Goal: Complete application form

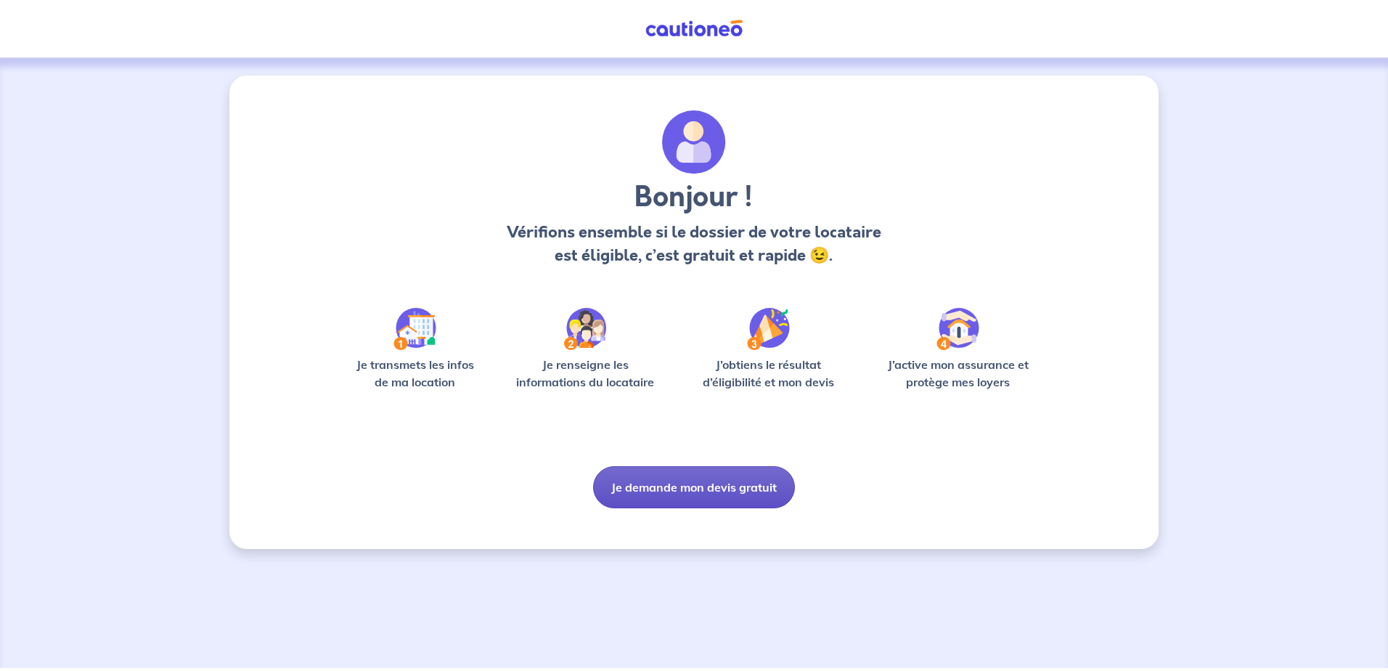
click at [716, 492] on button "Je demande mon devis gratuit" at bounding box center [694, 487] width 202 height 42
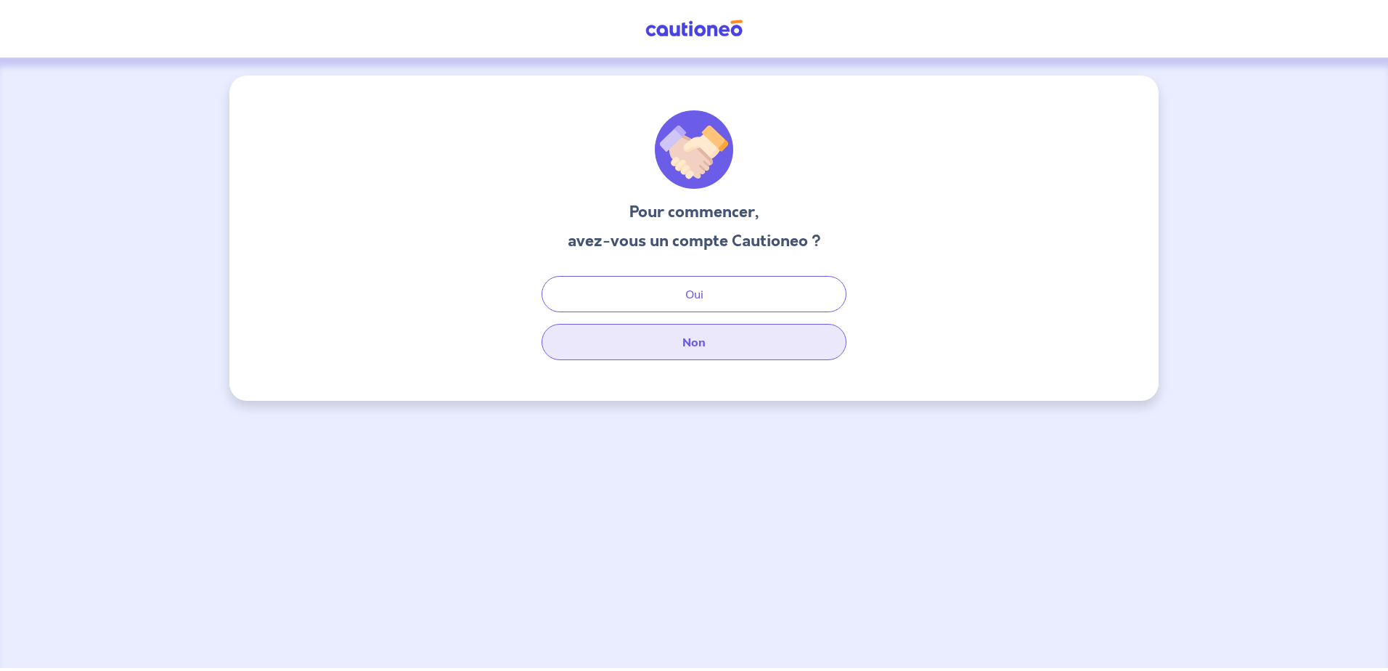
click at [694, 349] on button "Non" at bounding box center [694, 342] width 305 height 36
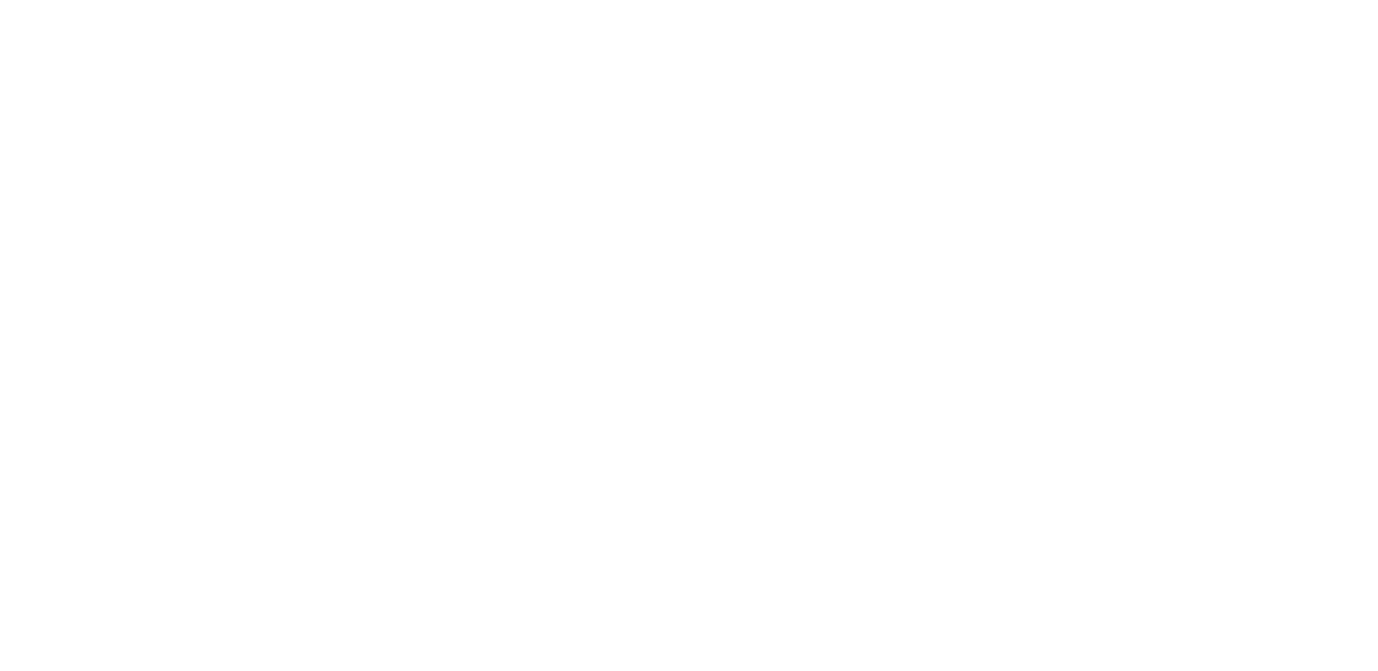
select select "FR"
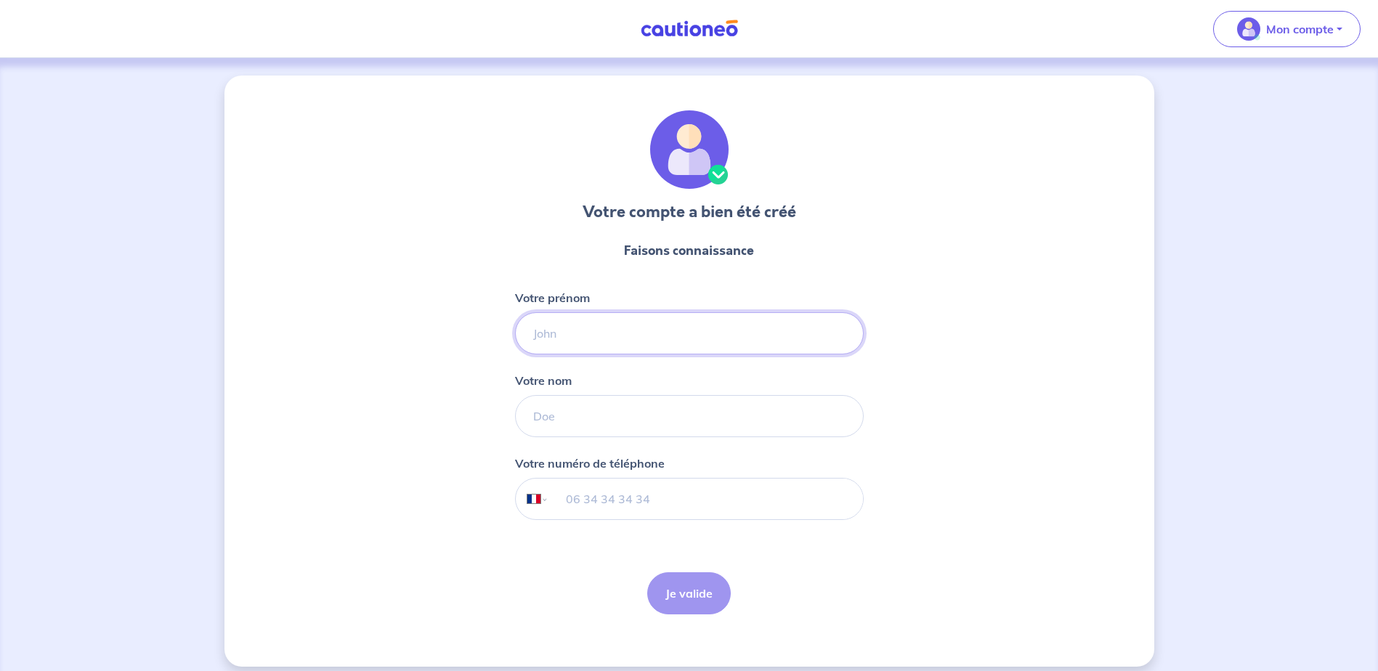
click at [587, 339] on input "Votre prénom" at bounding box center [689, 333] width 349 height 42
type input "[PERSON_NAME]"
click at [555, 420] on input "Votre nom" at bounding box center [689, 416] width 349 height 42
type input "leleu"
click at [606, 518] on input "tel" at bounding box center [705, 499] width 314 height 41
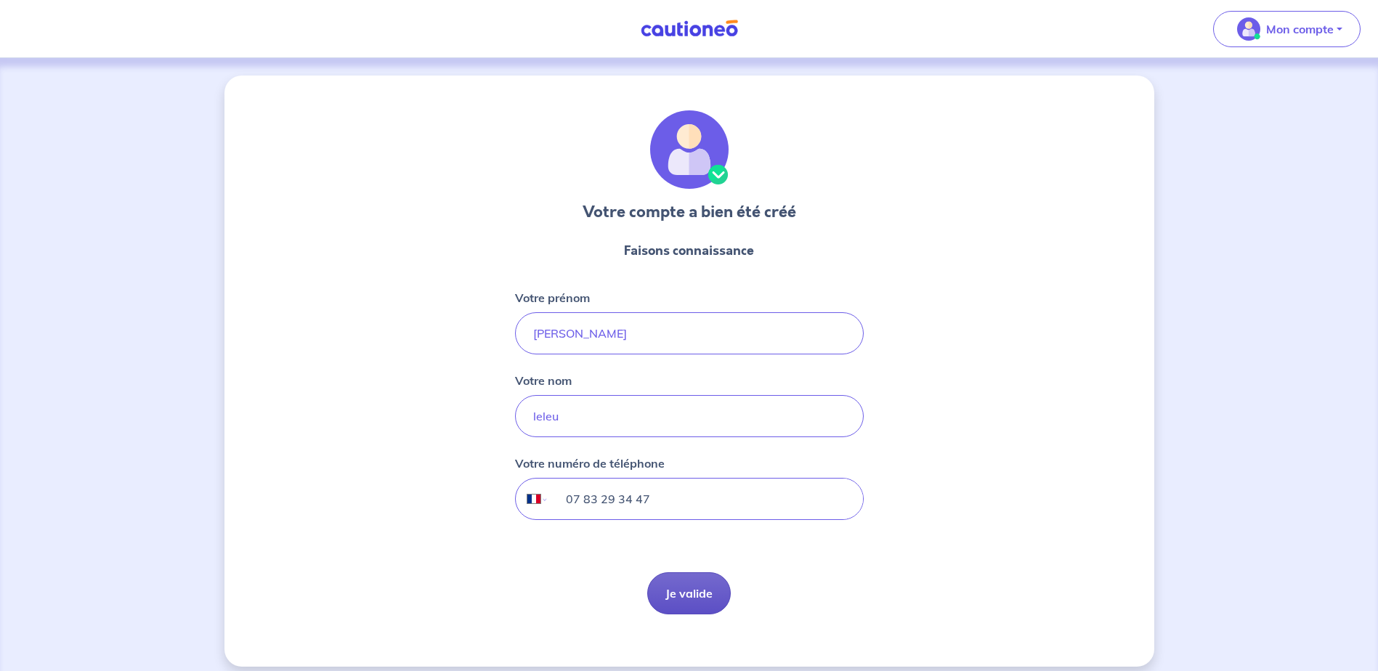
type input "07 83 29 34 47"
click at [687, 590] on button "Je valide" at bounding box center [689, 593] width 84 height 42
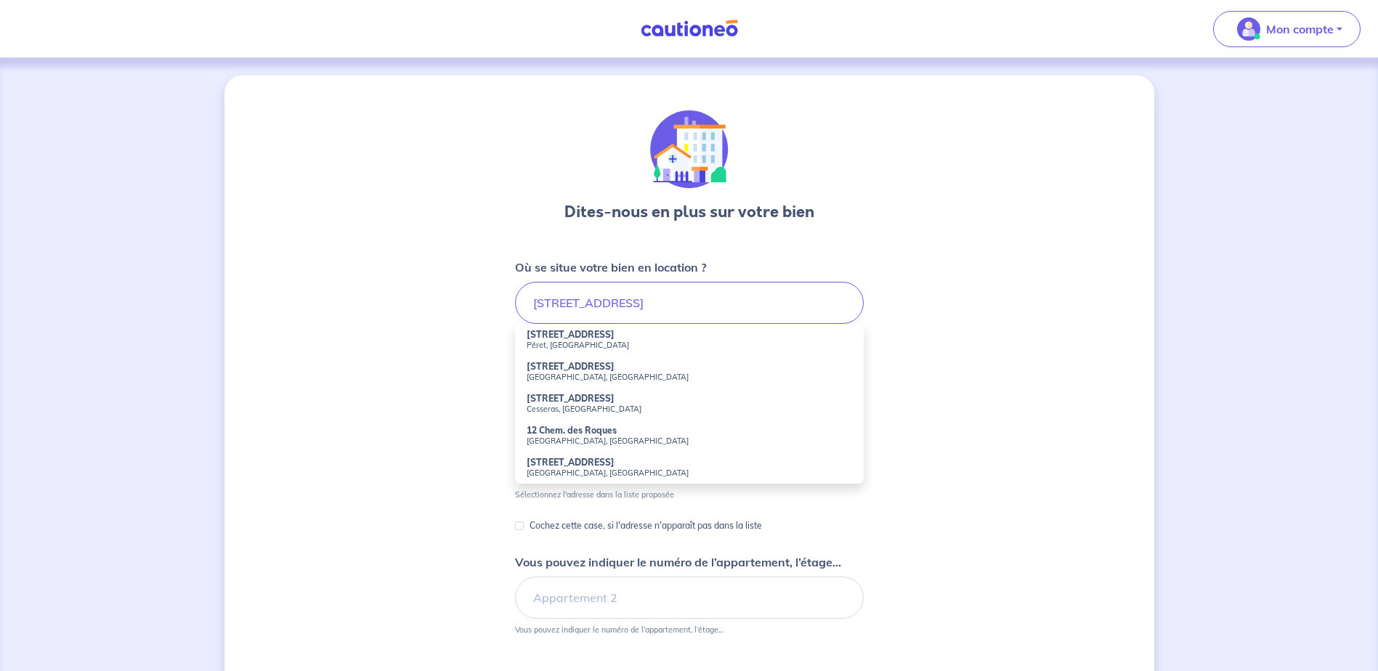
click at [556, 344] on small "Péret, France" at bounding box center [688, 345] width 325 height 10
type input "12 Chemin des Roques, Péret, France"
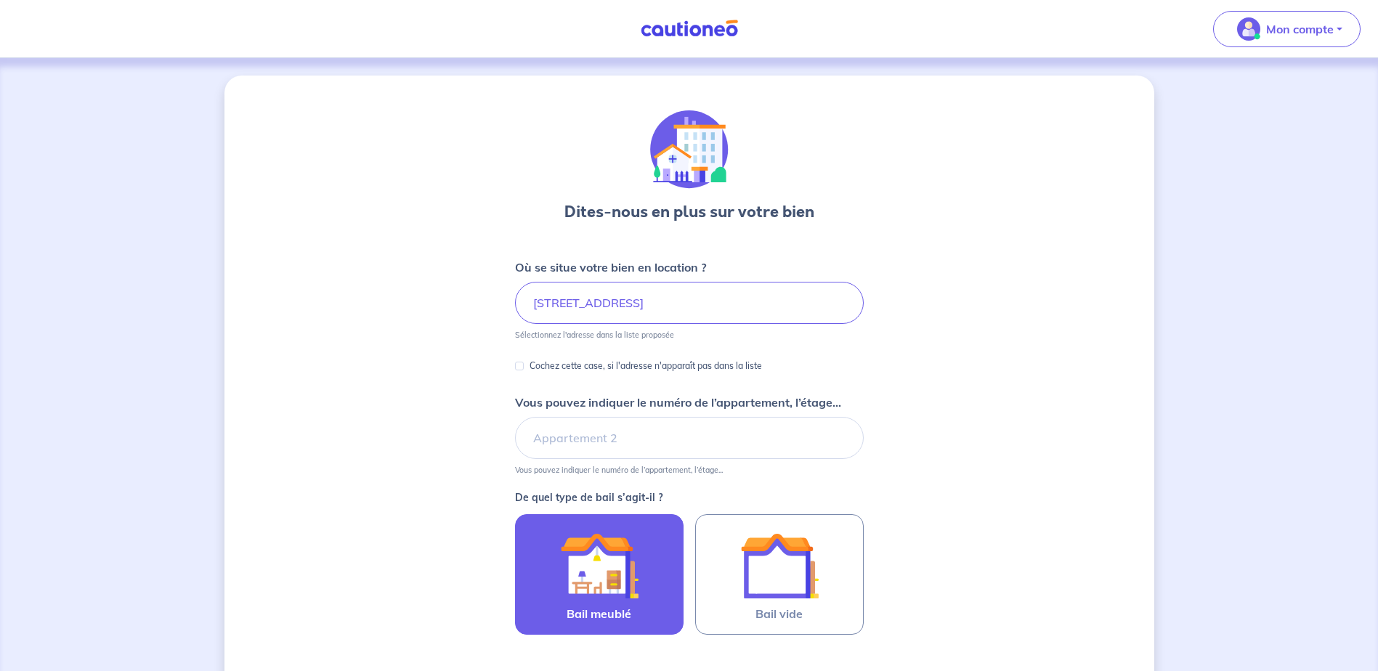
click at [597, 584] on img at bounding box center [599, 565] width 78 height 78
click at [0, 0] on input "Bail meublé" at bounding box center [0, 0] width 0 height 0
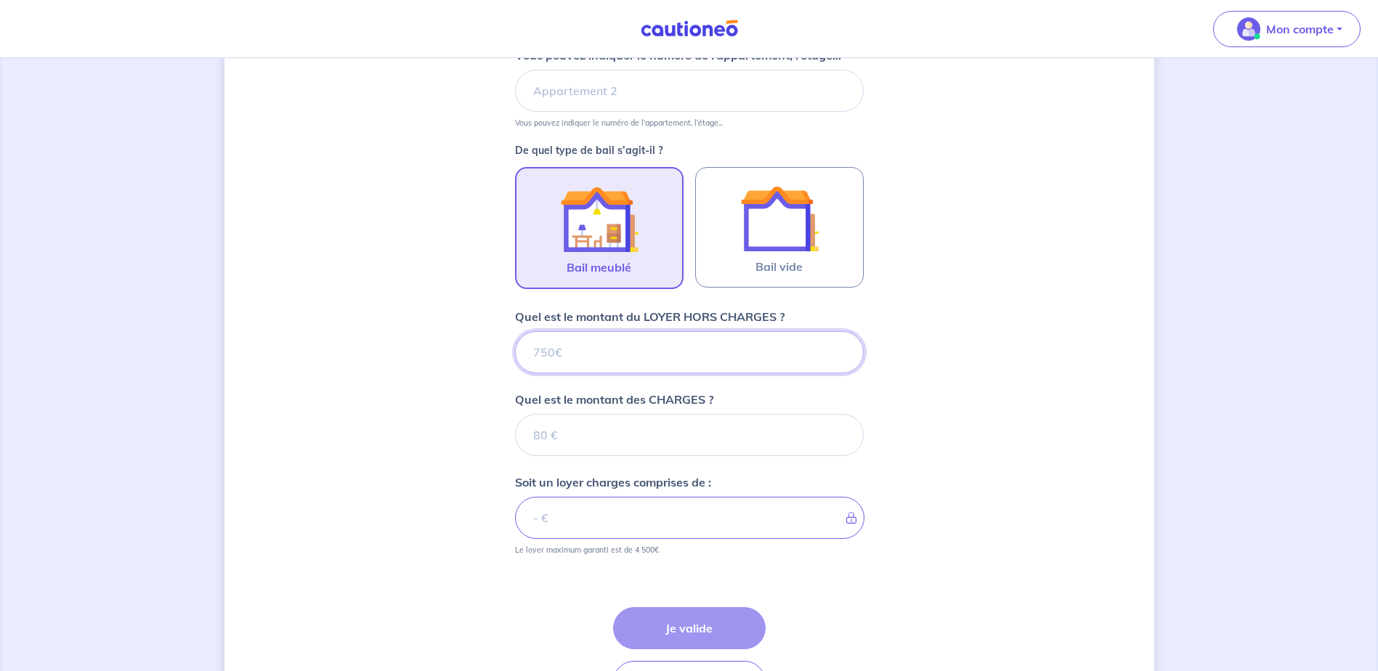
scroll to position [364, 0]
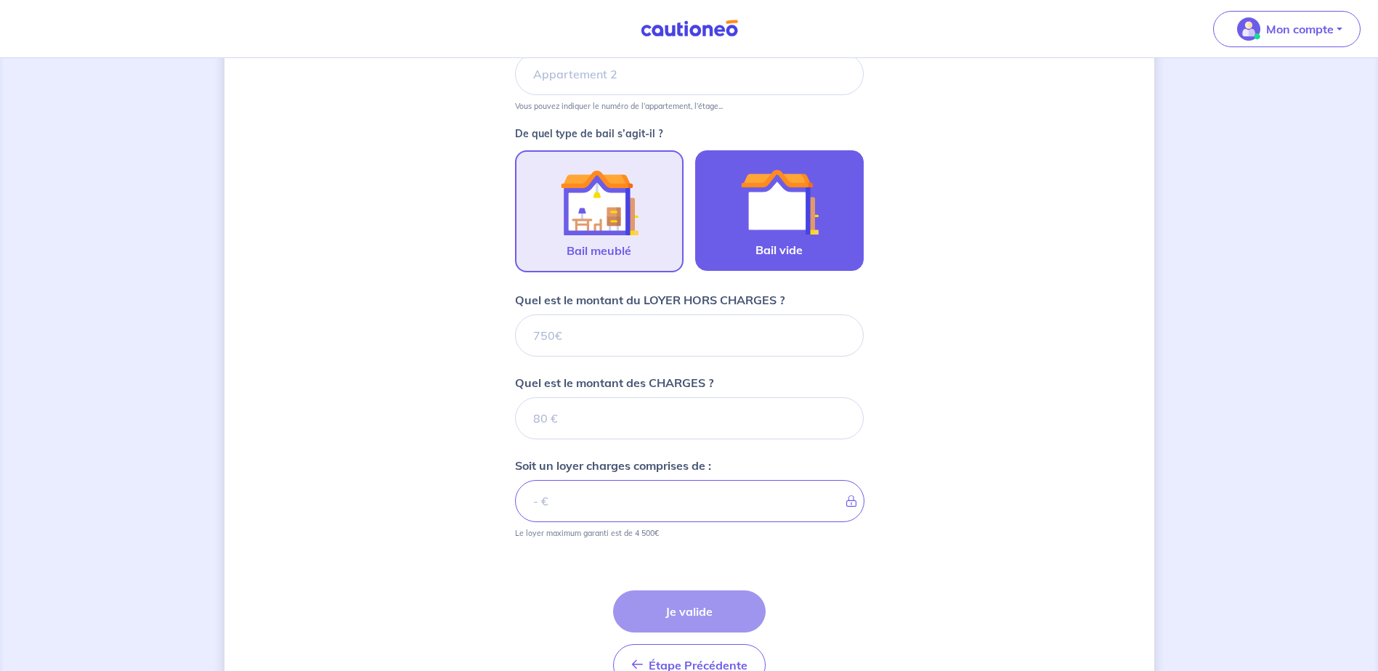
click at [825, 256] on label "Bail vide" at bounding box center [779, 210] width 168 height 121
click at [0, 0] on input "Bail vide" at bounding box center [0, 0] width 0 height 0
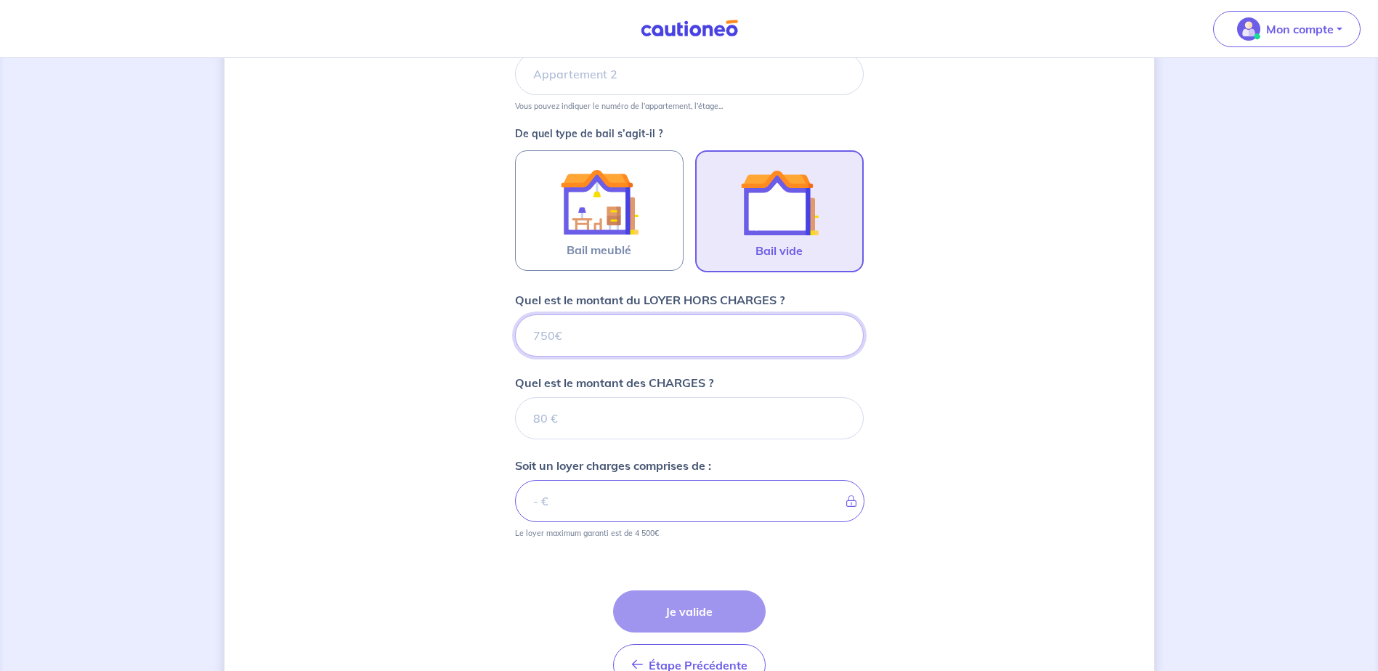
scroll to position [449, 0]
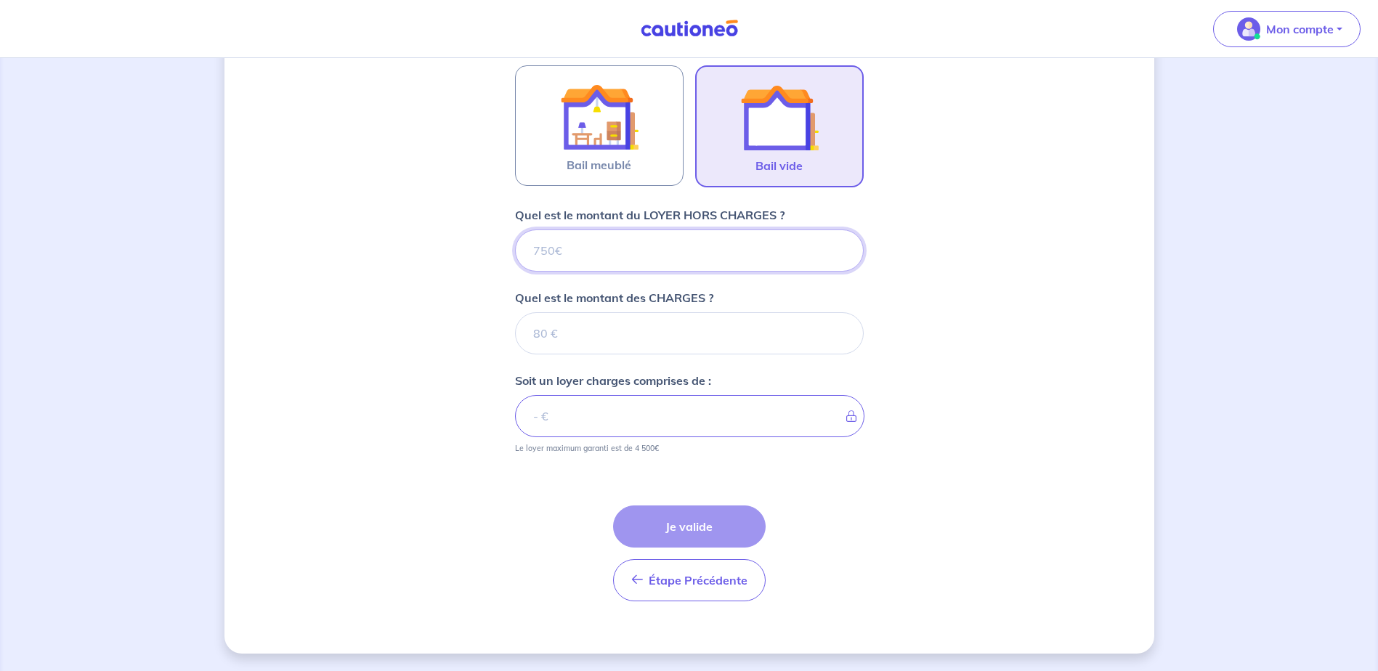
click at [566, 250] on input "Quel est le montant du LOYER HORS CHARGES ?" at bounding box center [689, 250] width 349 height 42
click at [568, 253] on input "Quel est le montant du LOYER HORS CHARGES ?" at bounding box center [689, 250] width 349 height 42
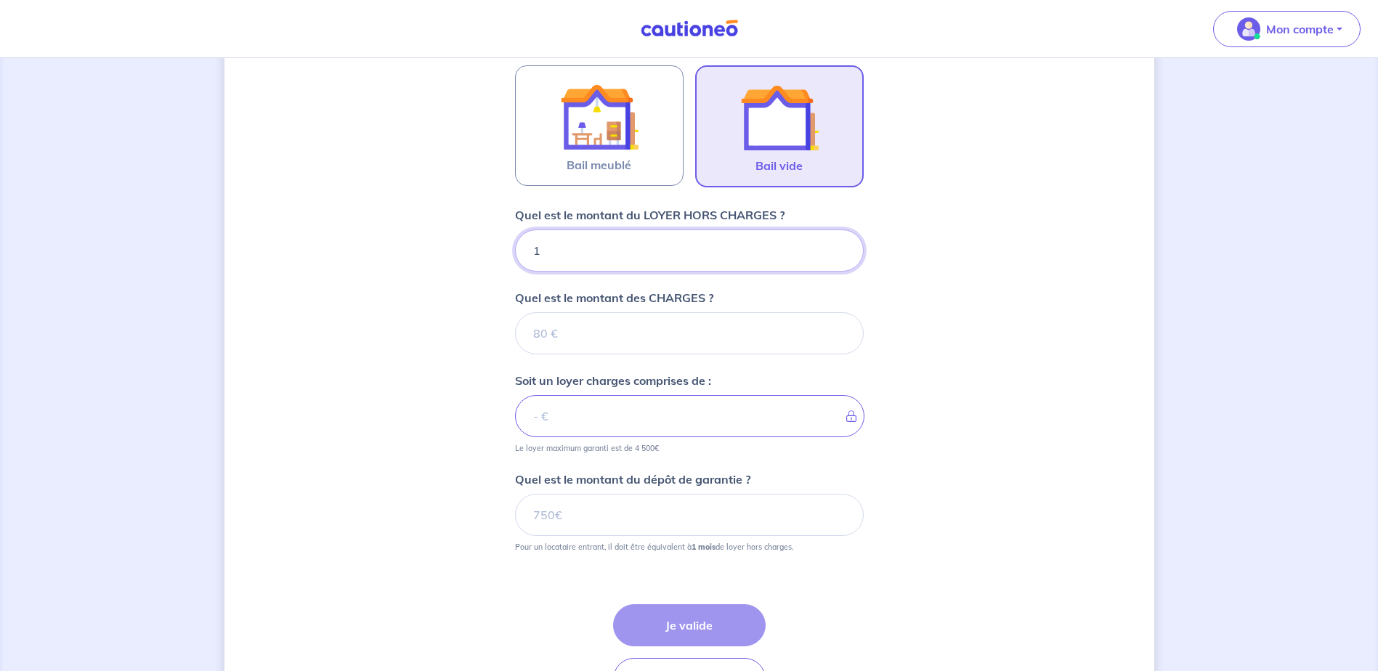
type input "13"
type input "132"
type input "1323"
type input "1323.63"
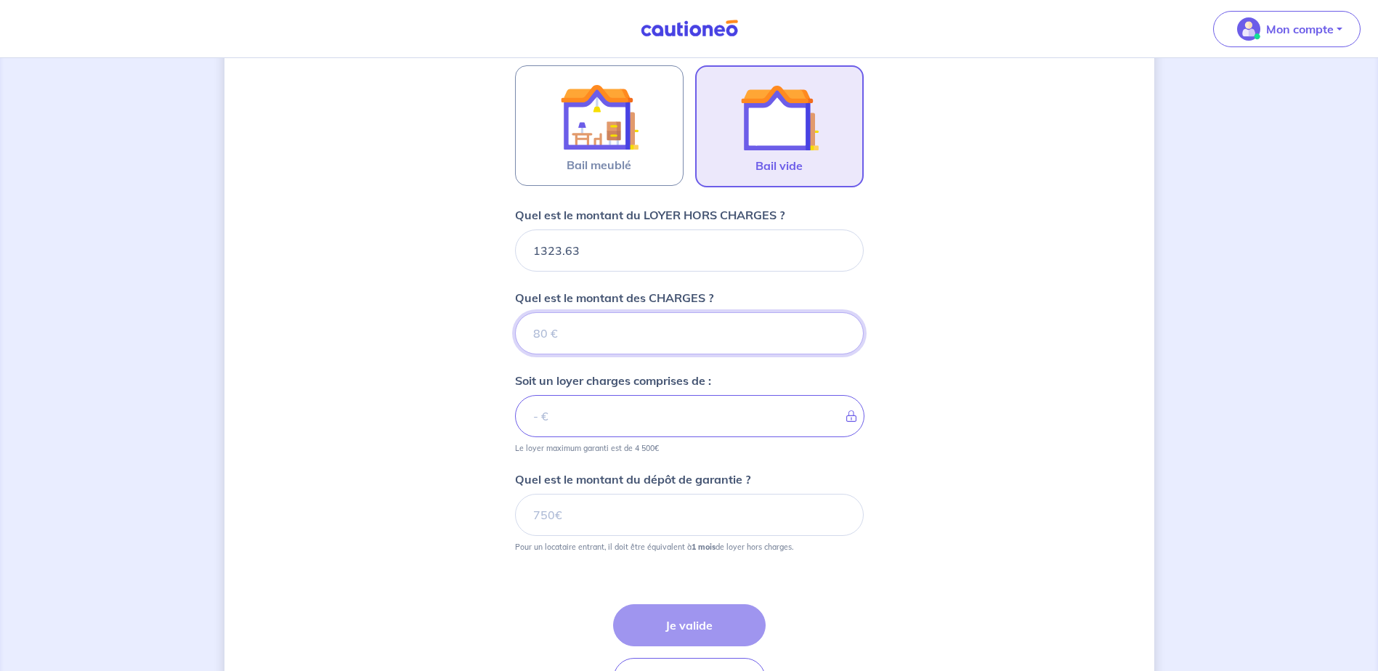
click at [578, 335] on input "Quel est le montant des CHARGES ?" at bounding box center [689, 333] width 349 height 42
type input "40"
type input "1363.63"
type input "40"
click at [575, 509] on input "Quel est le montant du dépôt de garantie ?" at bounding box center [689, 515] width 349 height 42
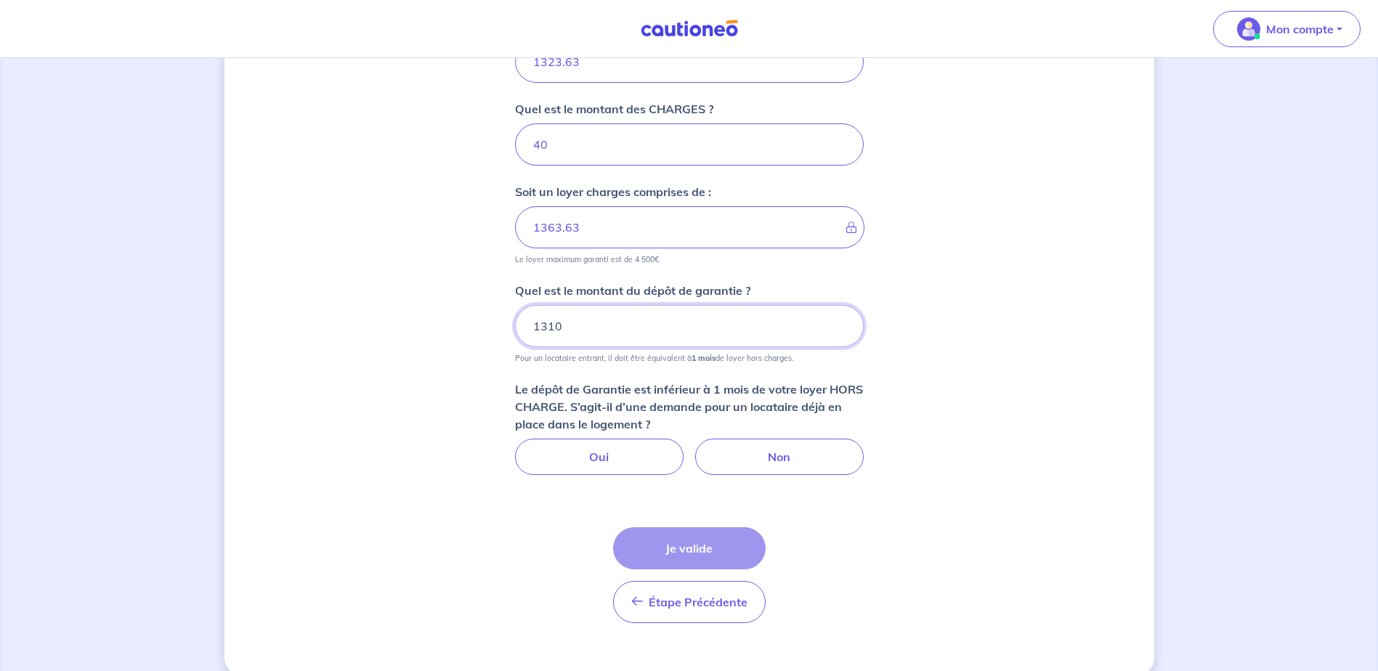
scroll to position [659, 0]
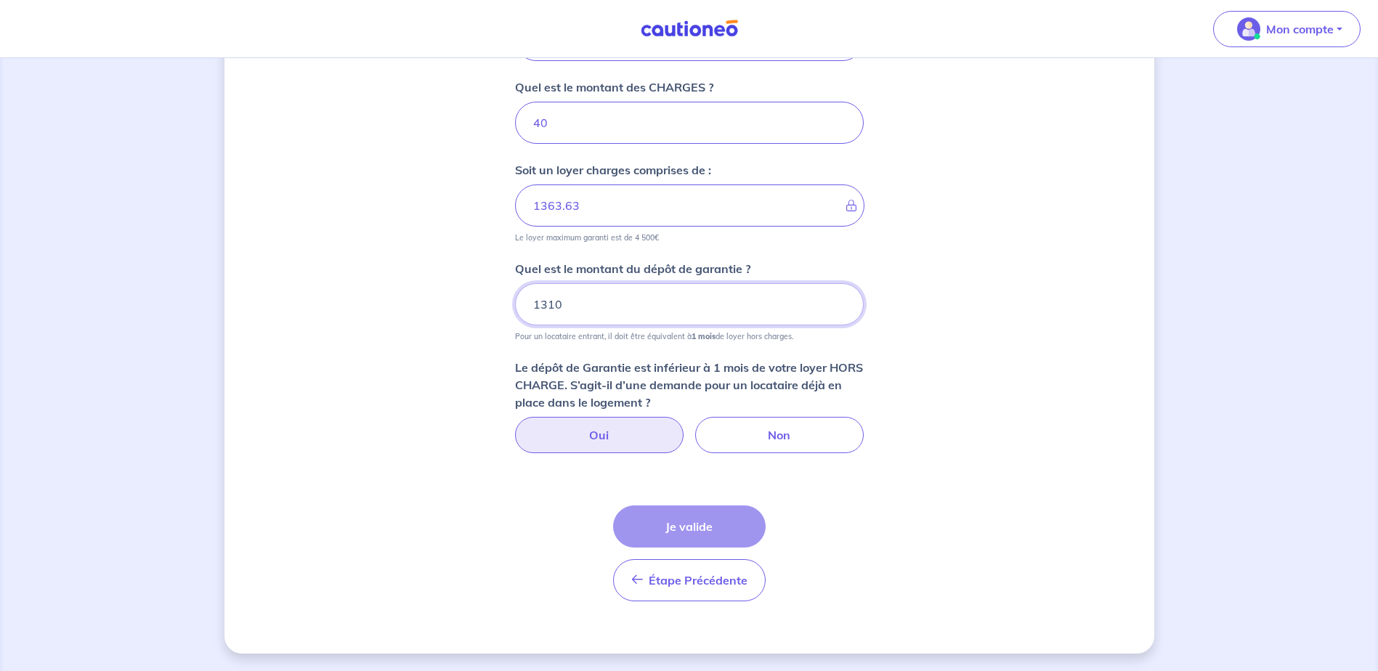
type input "1310"
click at [616, 433] on label "Oui" at bounding box center [599, 435] width 168 height 36
click at [684, 426] on input "Oui" at bounding box center [688, 421] width 9 height 9
radio input "true"
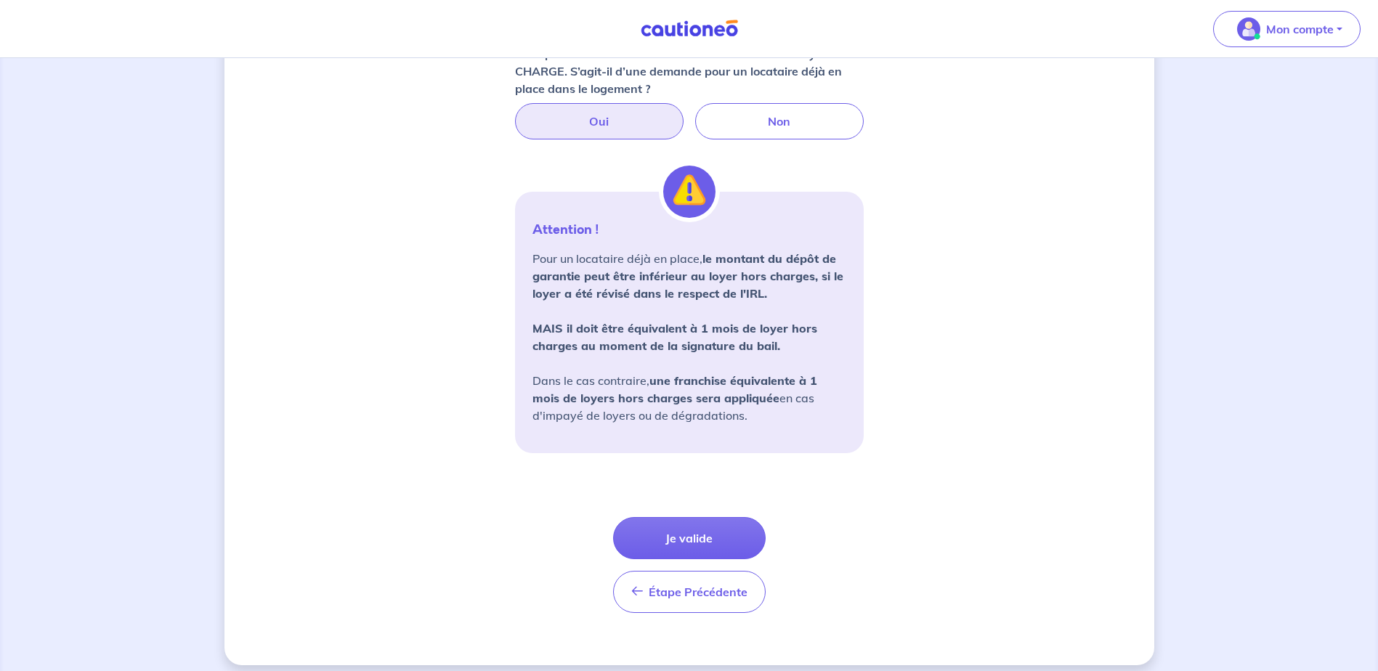
scroll to position [985, 0]
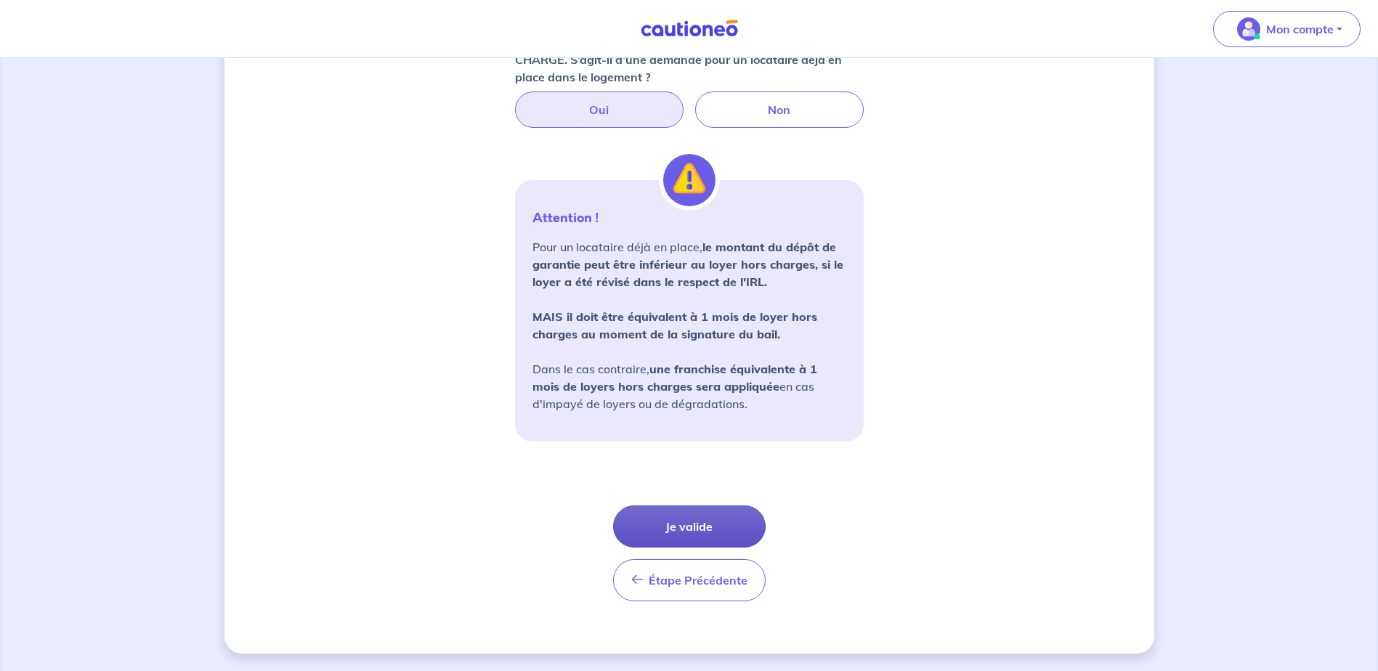
click at [709, 534] on button "Je valide" at bounding box center [689, 526] width 153 height 42
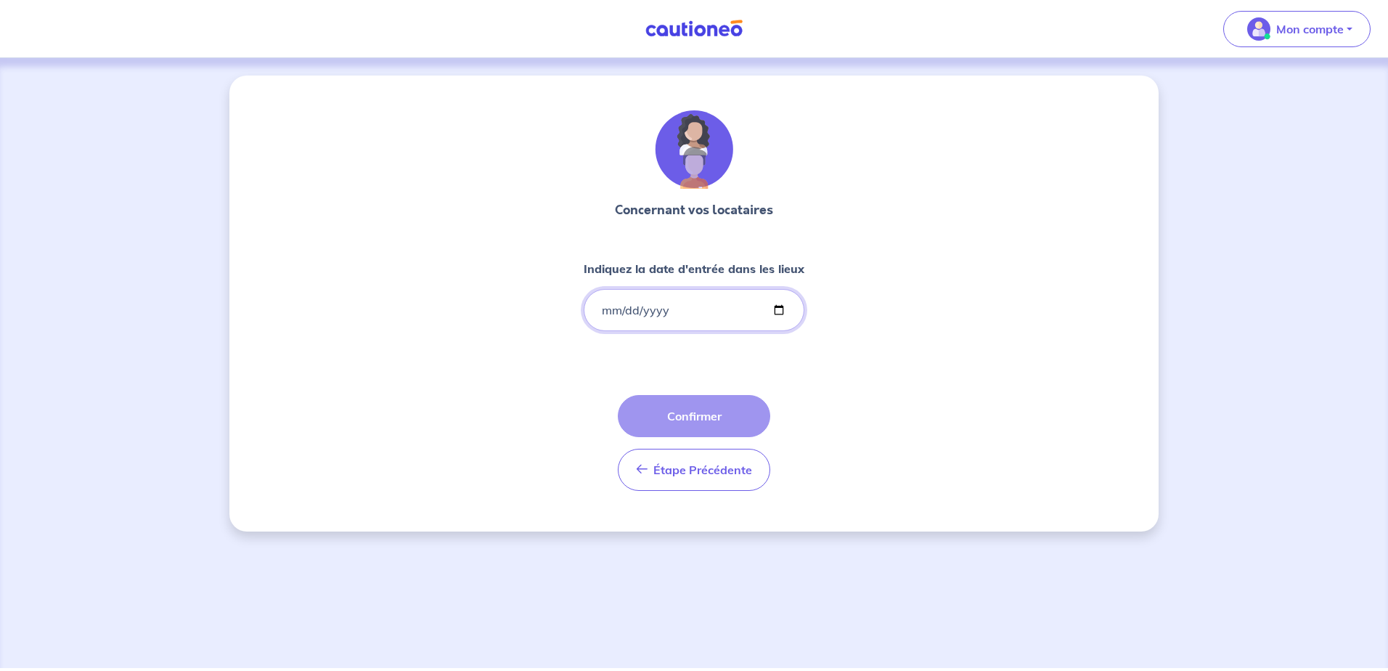
click at [665, 313] on input "Indiquez la date d'entrée dans les lieux" at bounding box center [694, 310] width 221 height 42
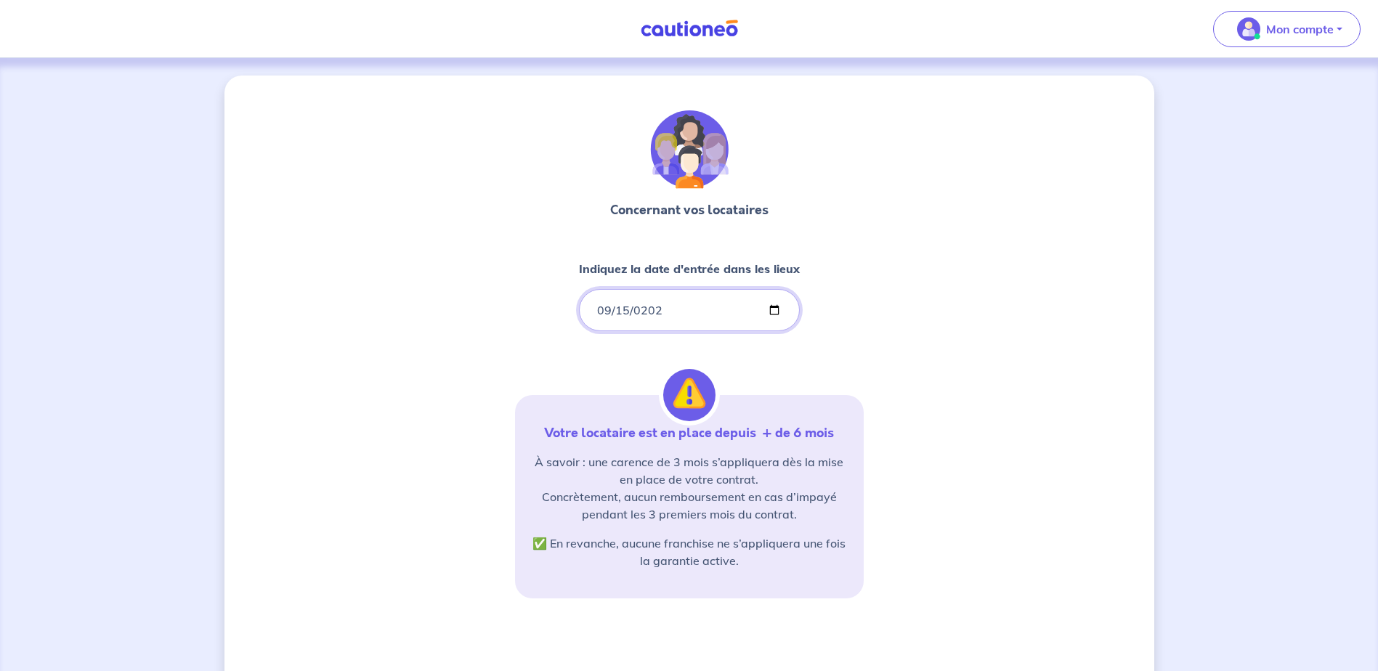
type input "2024-09-15"
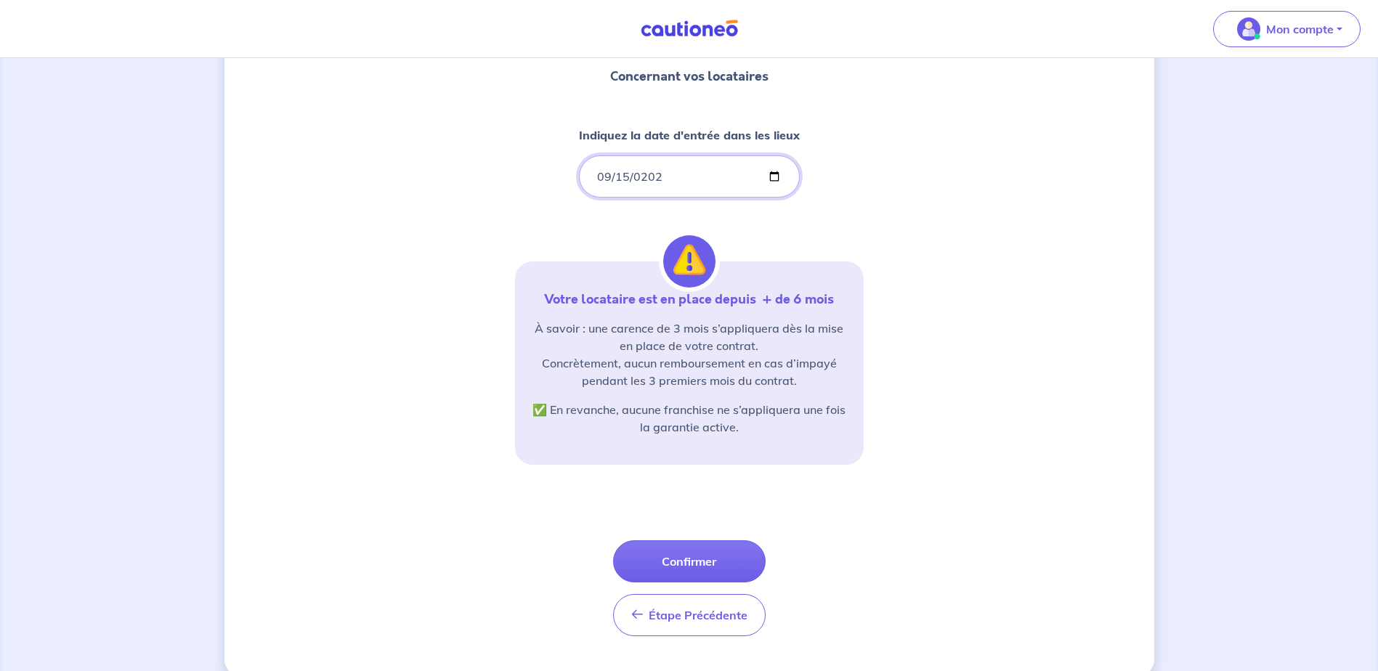
scroll to position [145, 0]
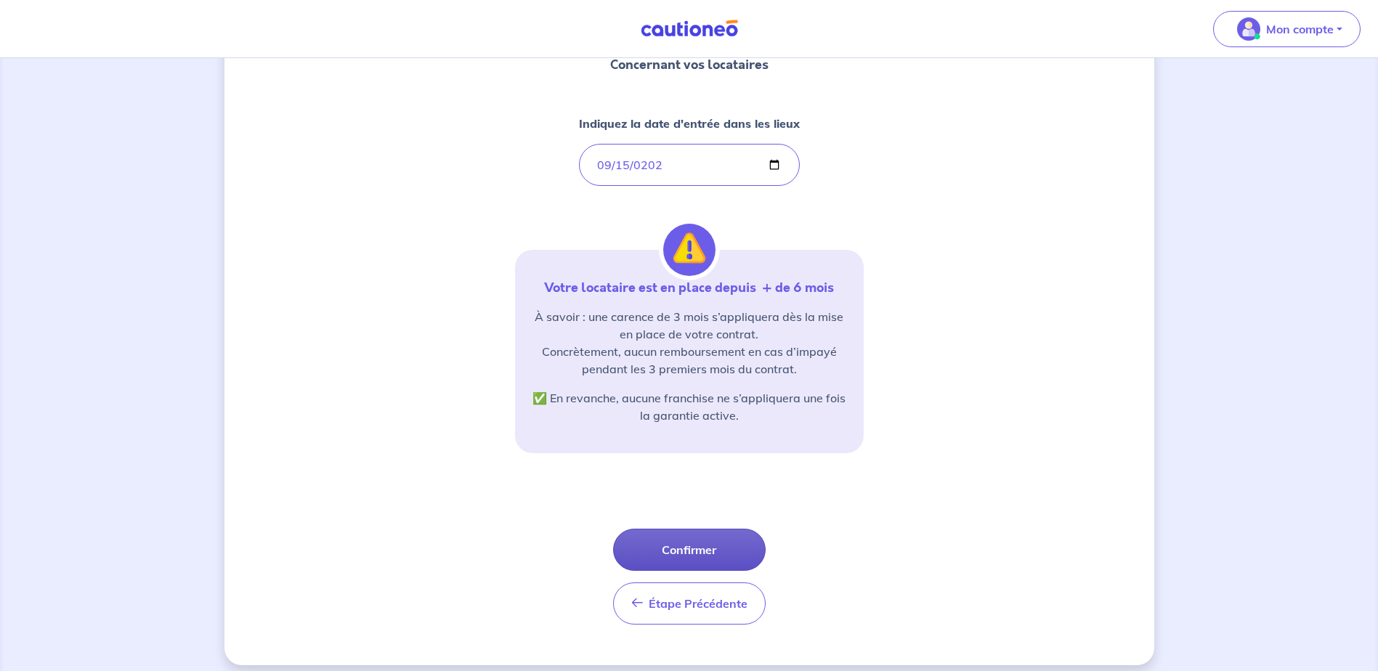
click at [692, 557] on button "Confirmer" at bounding box center [689, 550] width 153 height 42
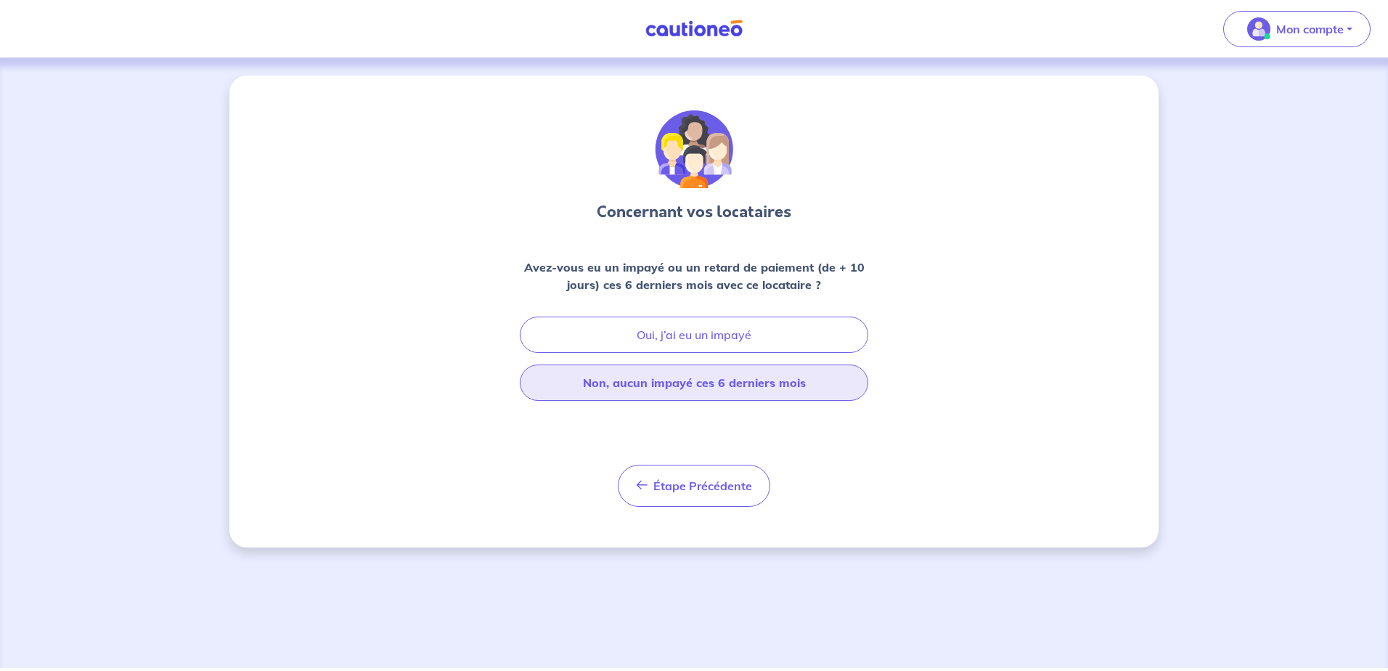
click at [725, 379] on button "Non, aucun impayé ces 6 derniers mois" at bounding box center [694, 383] width 349 height 36
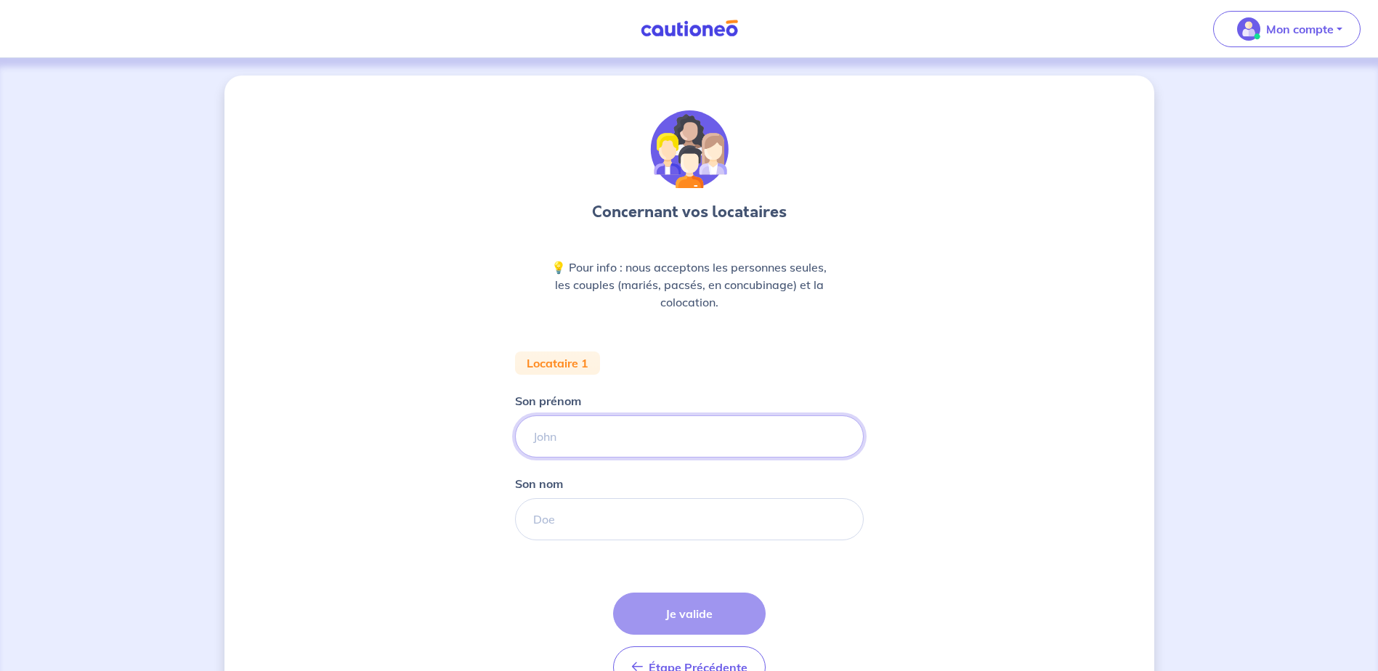
click at [576, 435] on input "Son prénom" at bounding box center [689, 436] width 349 height 42
type input "Emanuel"
click at [559, 521] on input "Son nom" at bounding box center [689, 519] width 349 height 42
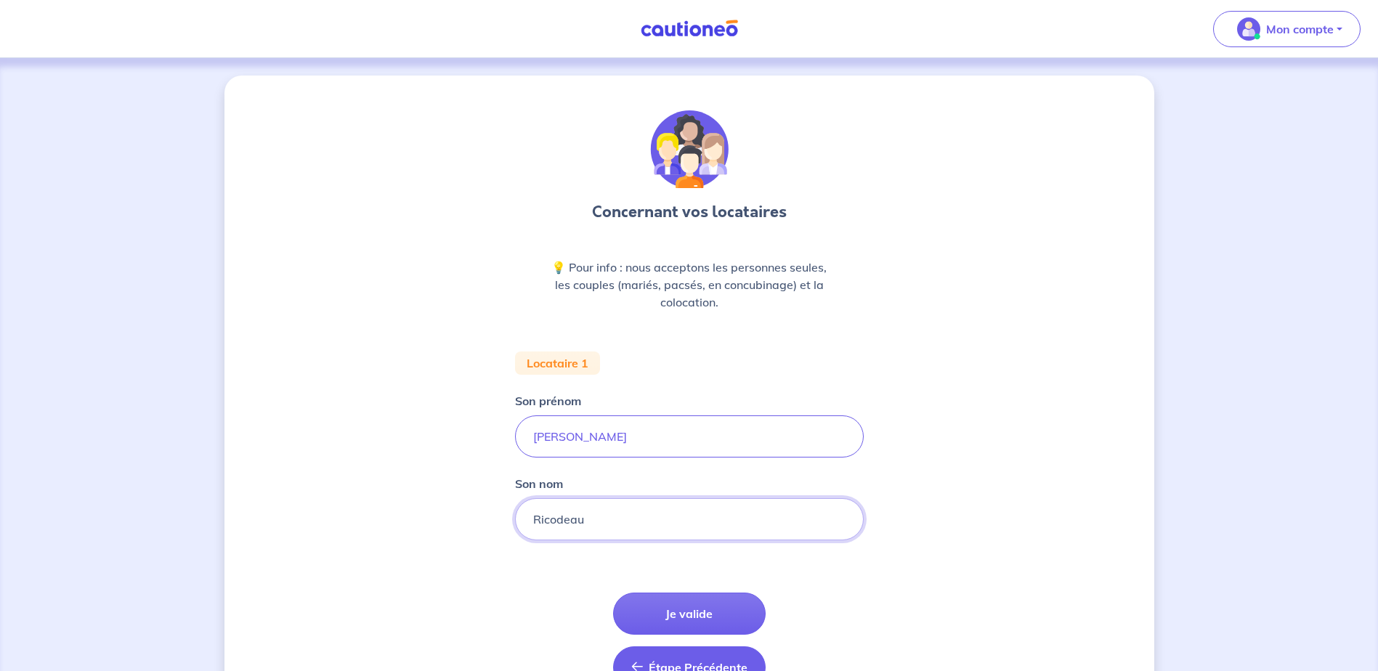
type input "Ricodeau"
click at [548, 433] on input "Emanuel" at bounding box center [689, 436] width 349 height 42
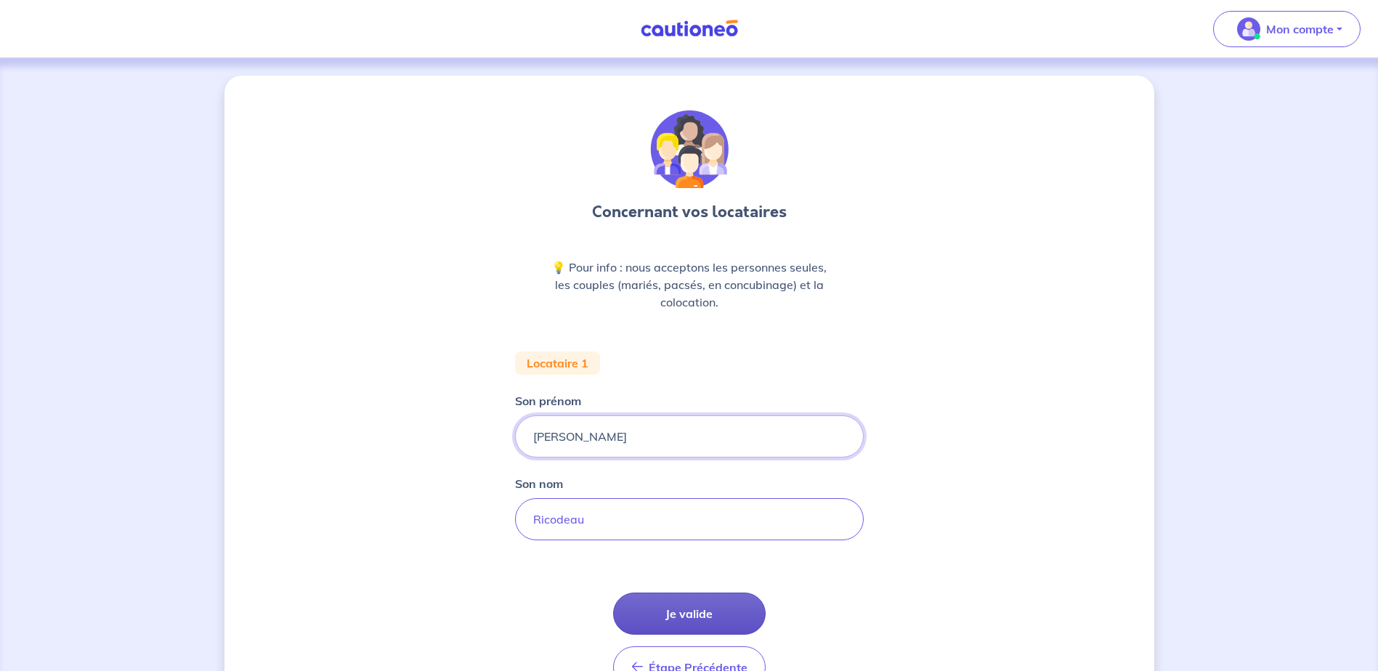
type input "Emmanuel"
click at [697, 617] on button "Je valide" at bounding box center [689, 614] width 153 height 42
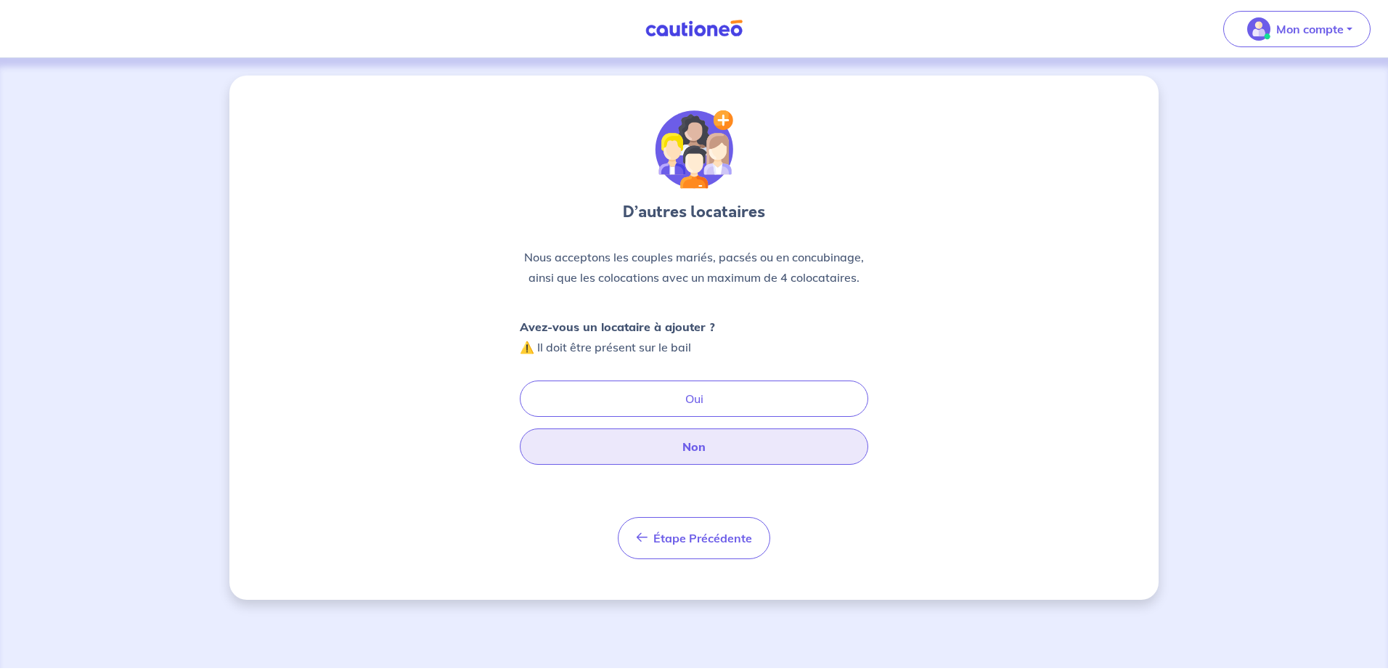
click at [699, 447] on button "Non" at bounding box center [694, 446] width 349 height 36
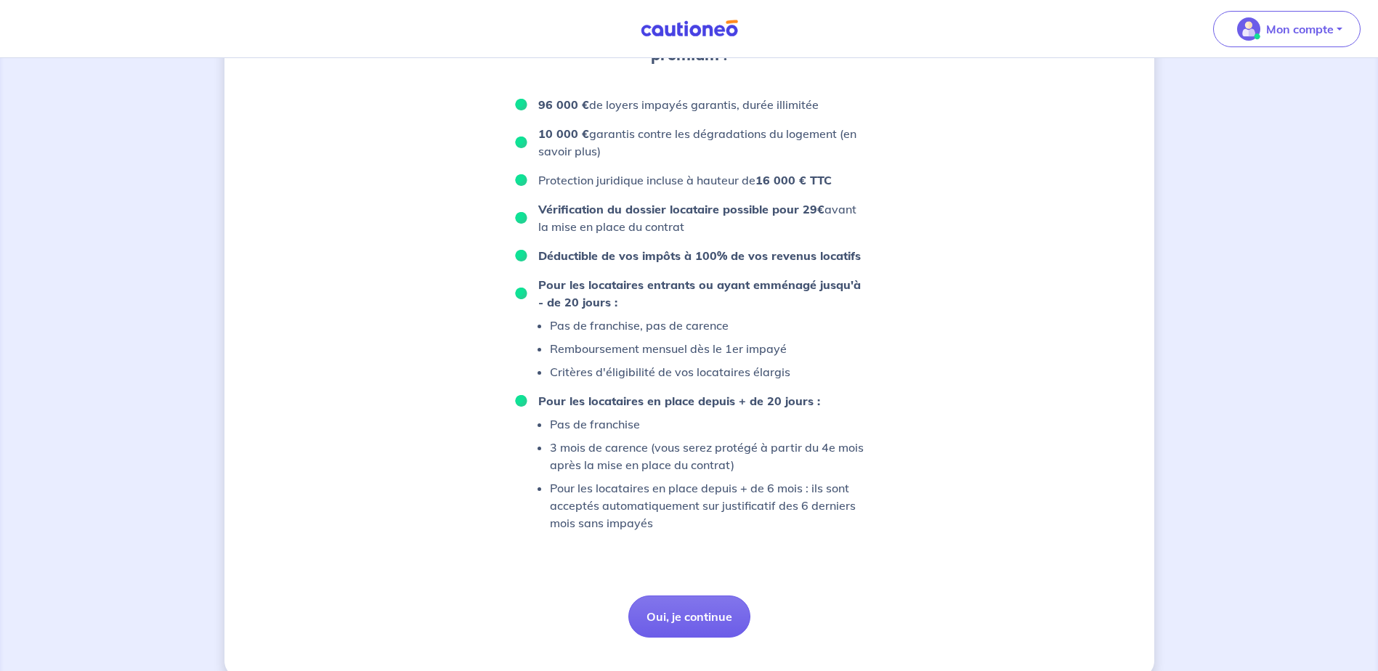
scroll to position [652, 0]
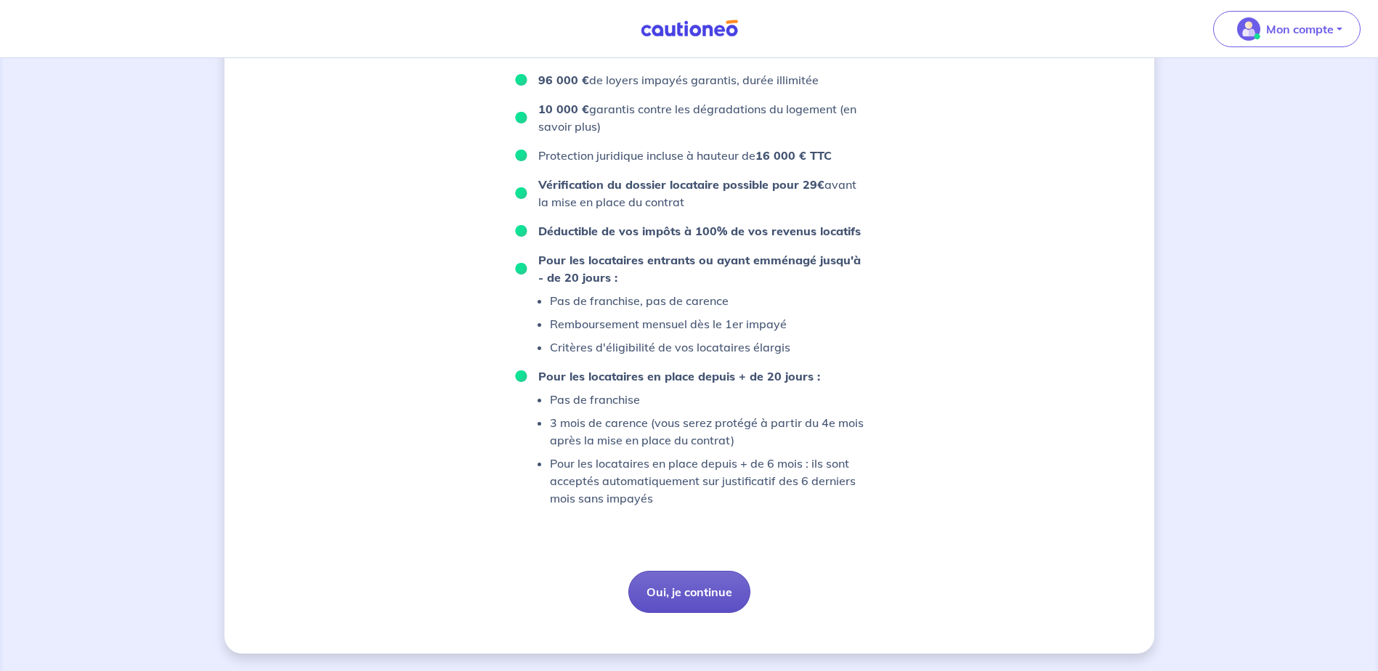
click at [703, 594] on button "Oui, je continue" at bounding box center [689, 592] width 122 height 42
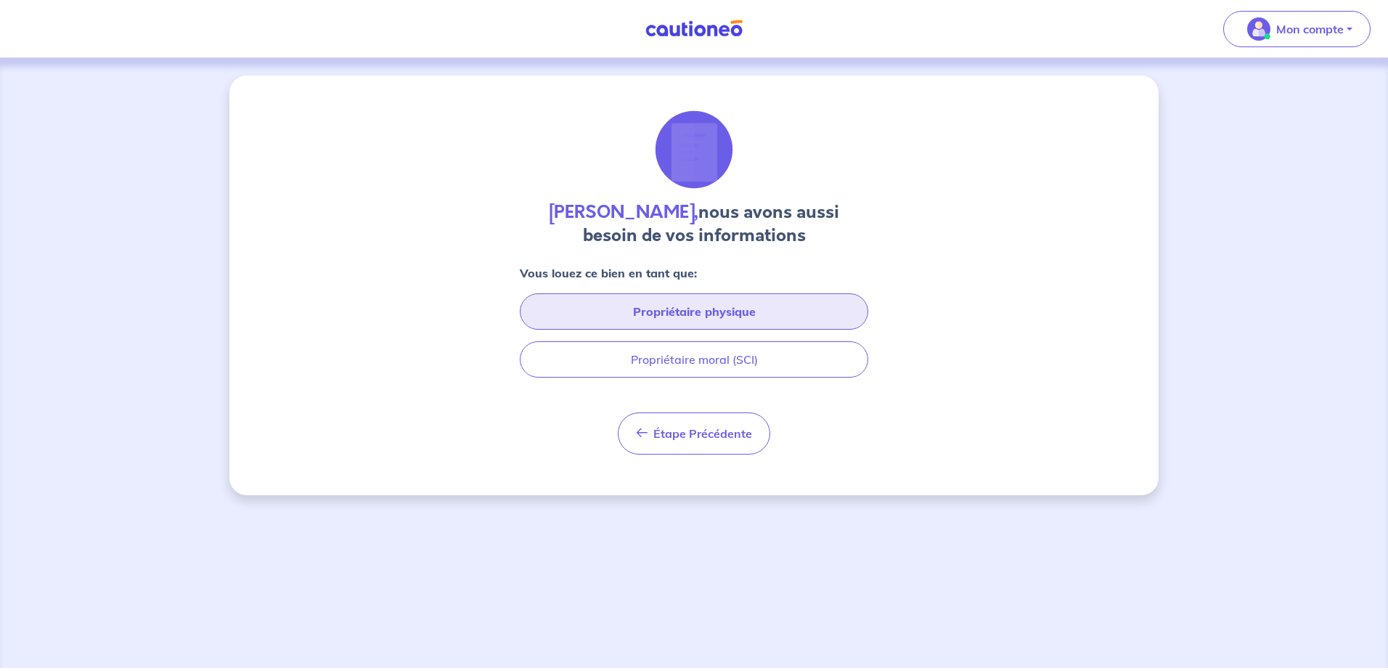
click at [710, 314] on button "Propriétaire physique" at bounding box center [694, 311] width 349 height 36
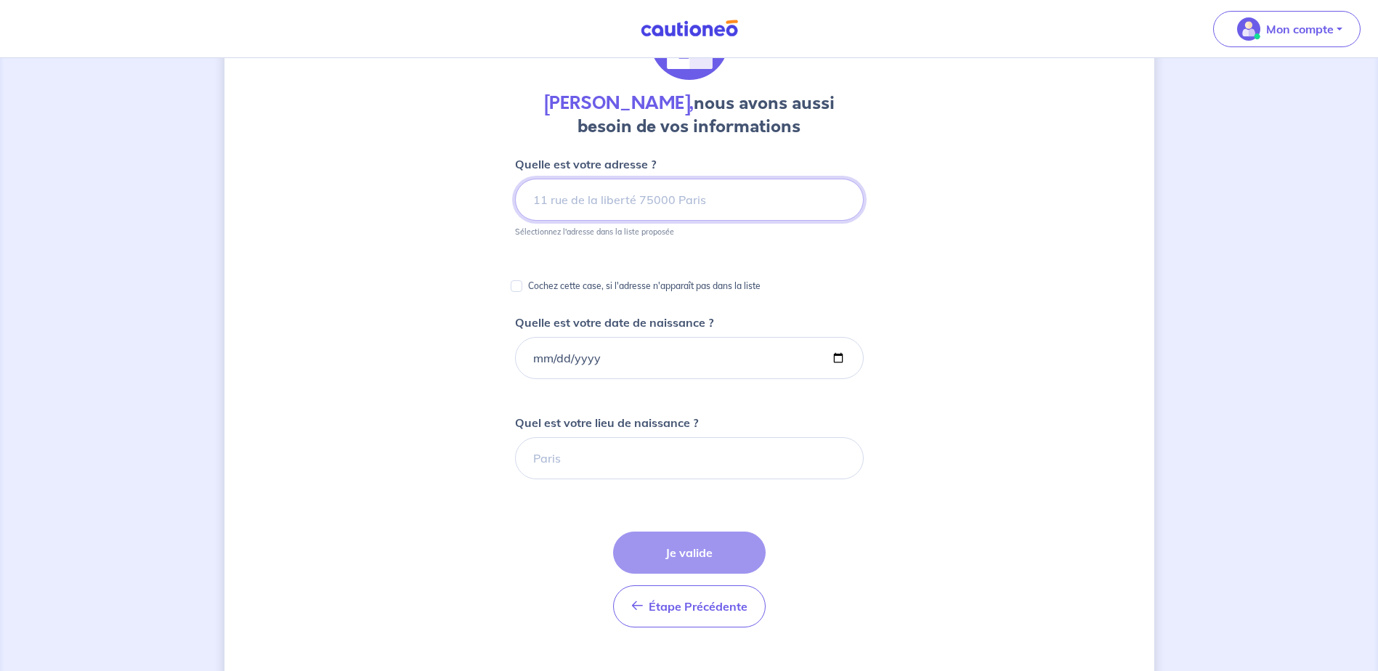
scroll to position [290, 0]
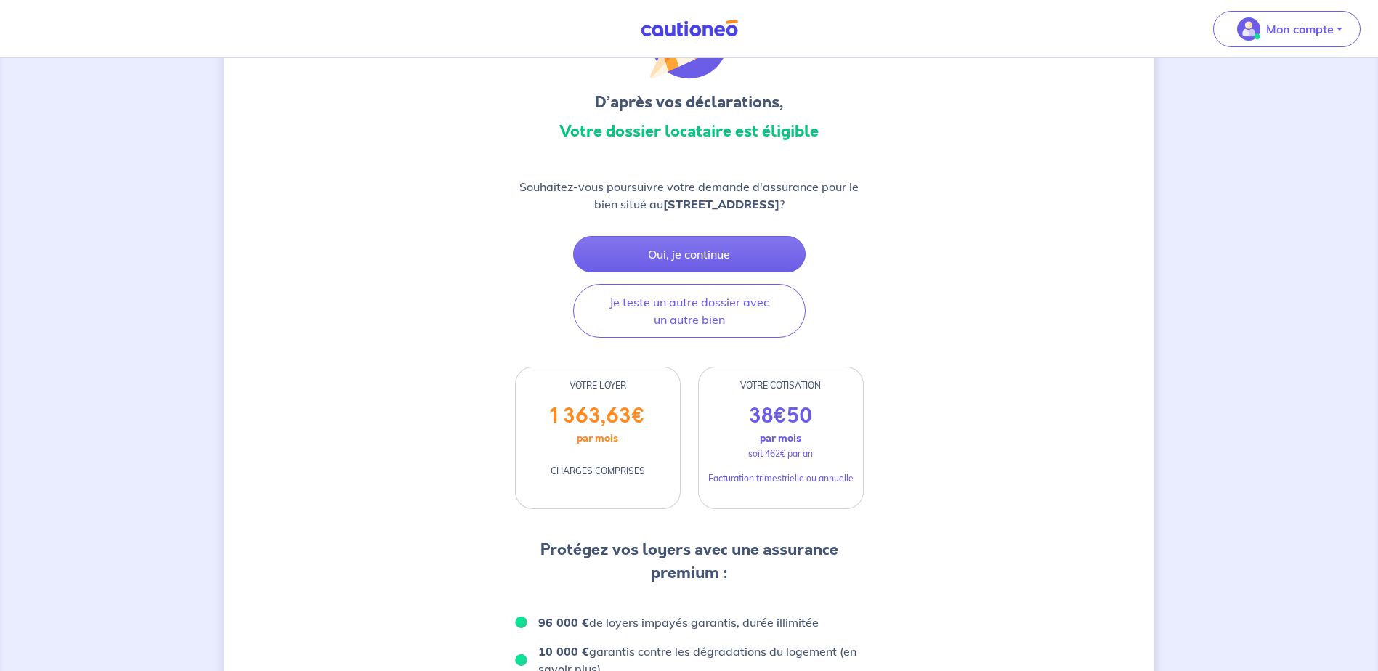
scroll to position [145, 0]
